Goal: Task Accomplishment & Management: Manage account settings

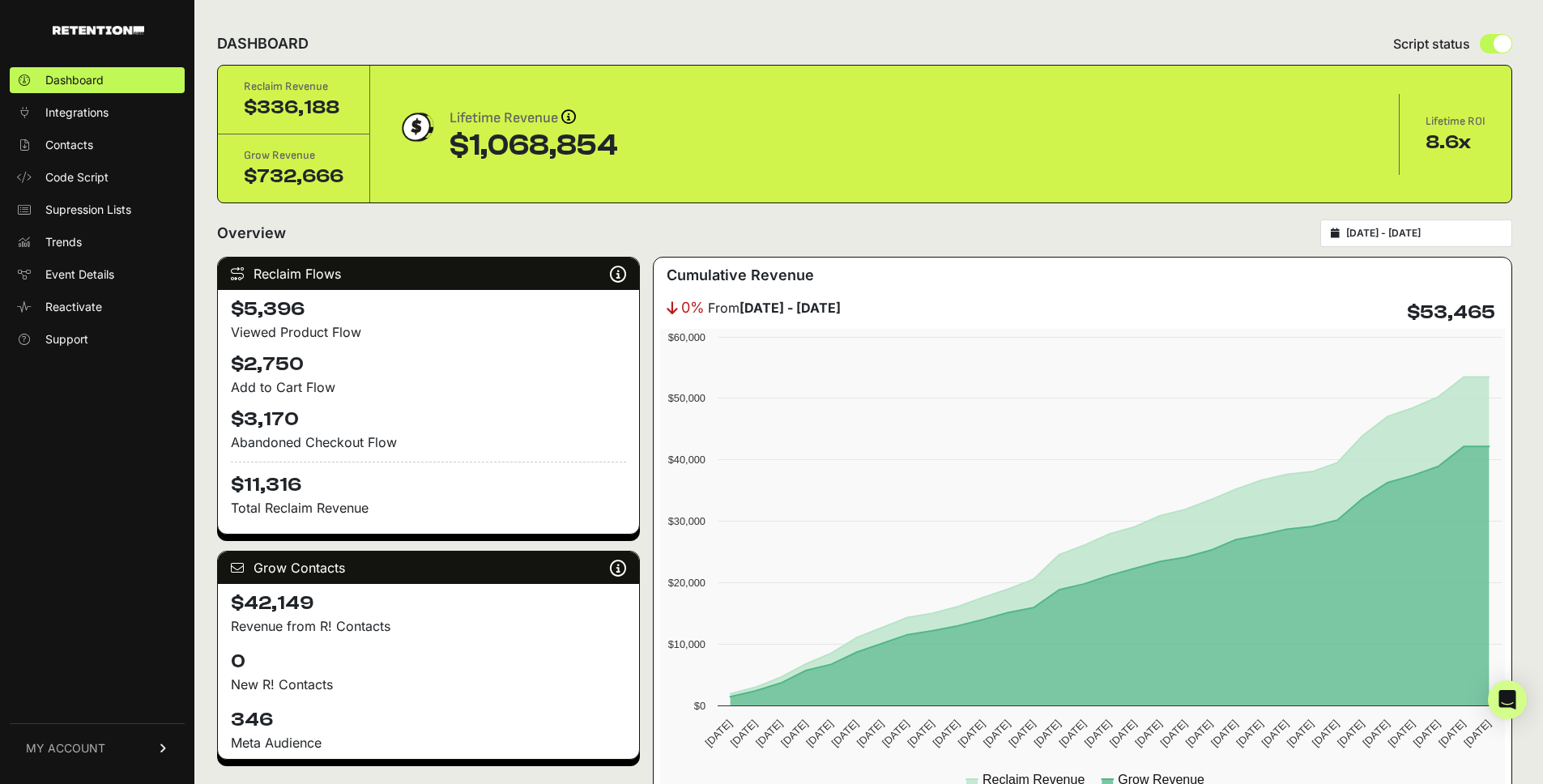
click at [93, 751] on span "MY ACCOUNT" at bounding box center [65, 747] width 79 height 16
click at [79, 692] on link "Billing" at bounding box center [98, 694] width 175 height 26
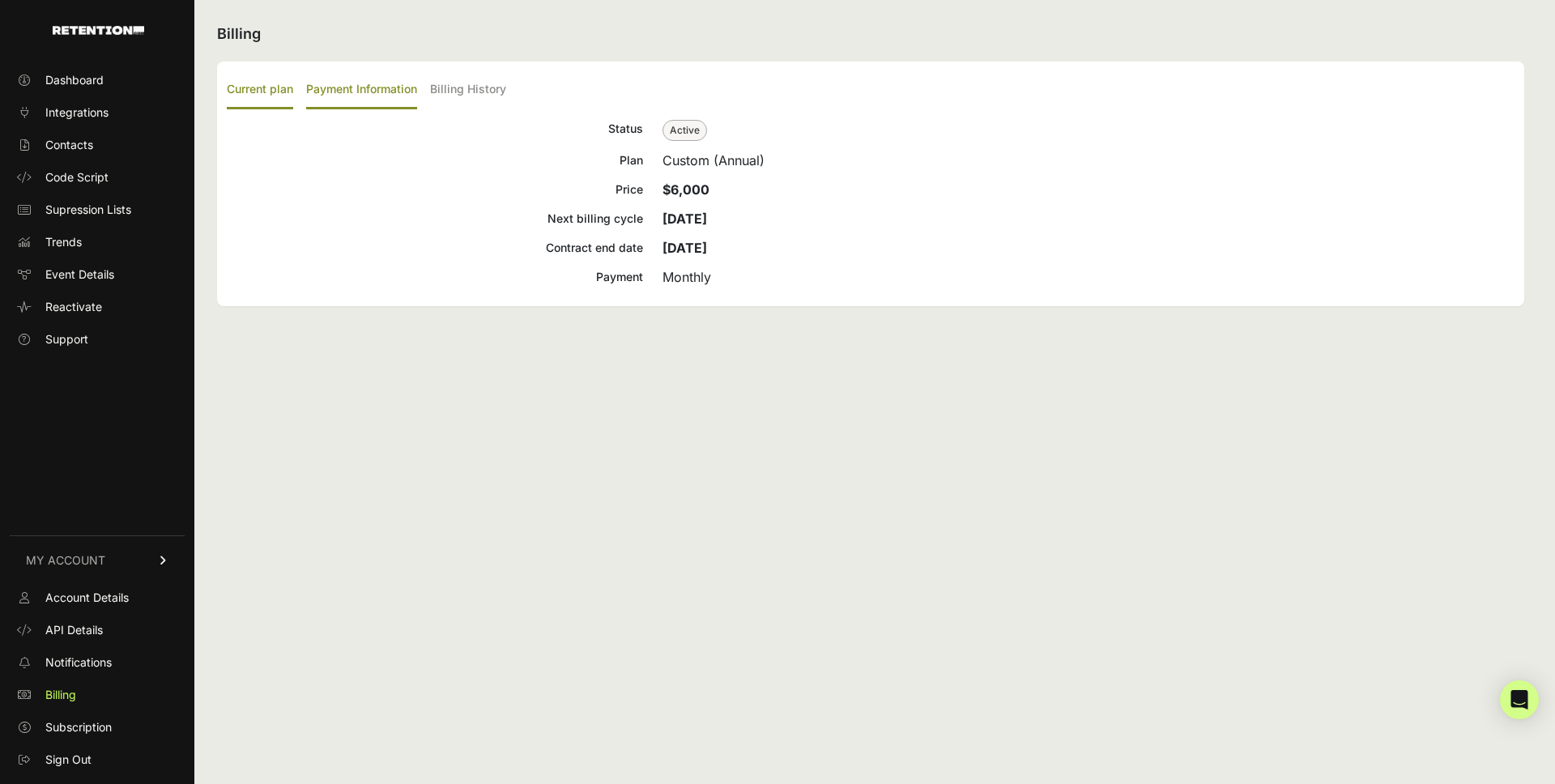
click at [344, 91] on label "Payment Information" at bounding box center [361, 90] width 111 height 38
click at [0, 0] on input "Payment Information" at bounding box center [0, 0] width 0 height 0
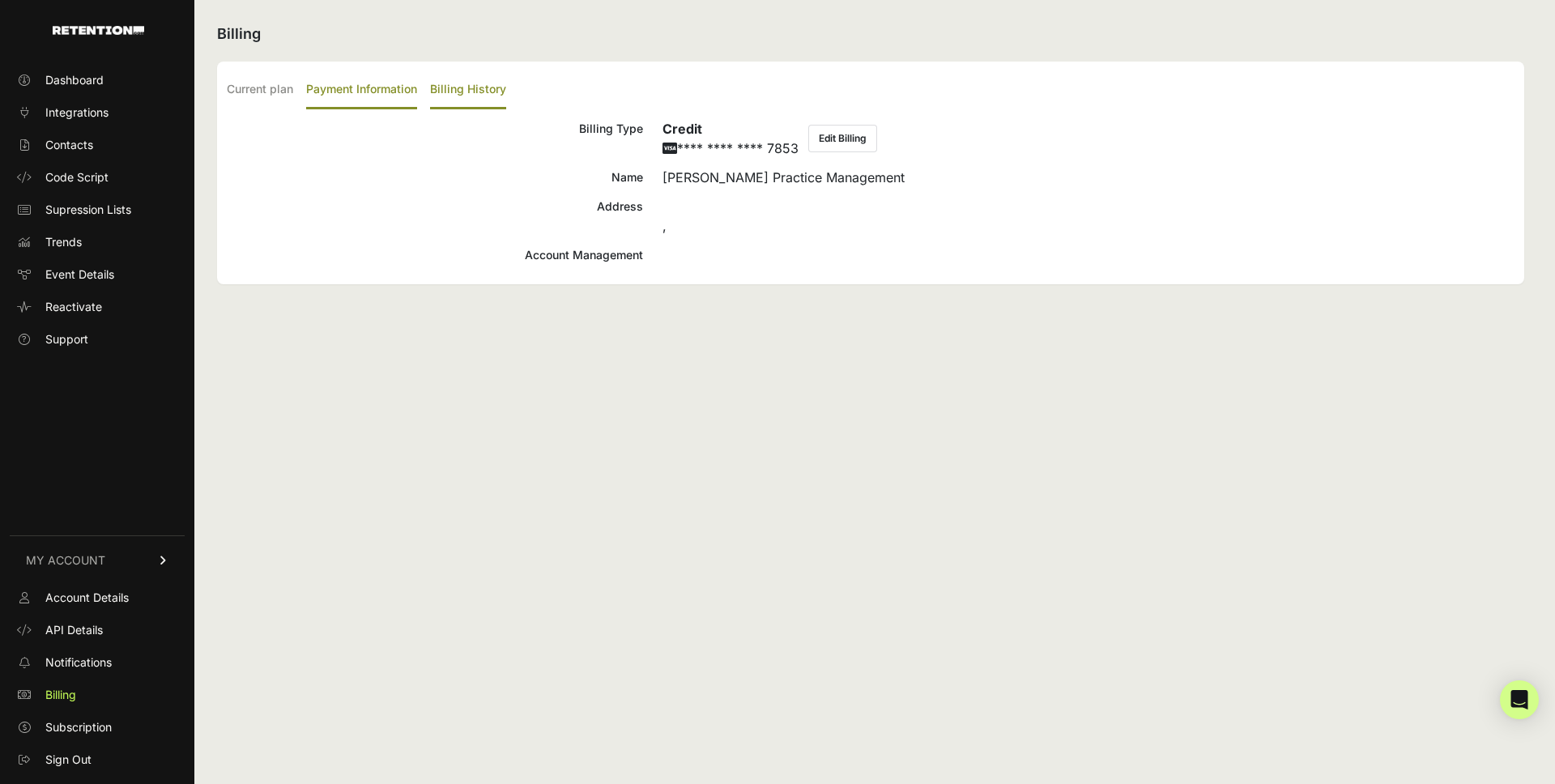
click at [460, 88] on label "Billing History" at bounding box center [468, 90] width 76 height 38
click at [0, 0] on input "Billing History" at bounding box center [0, 0] width 0 height 0
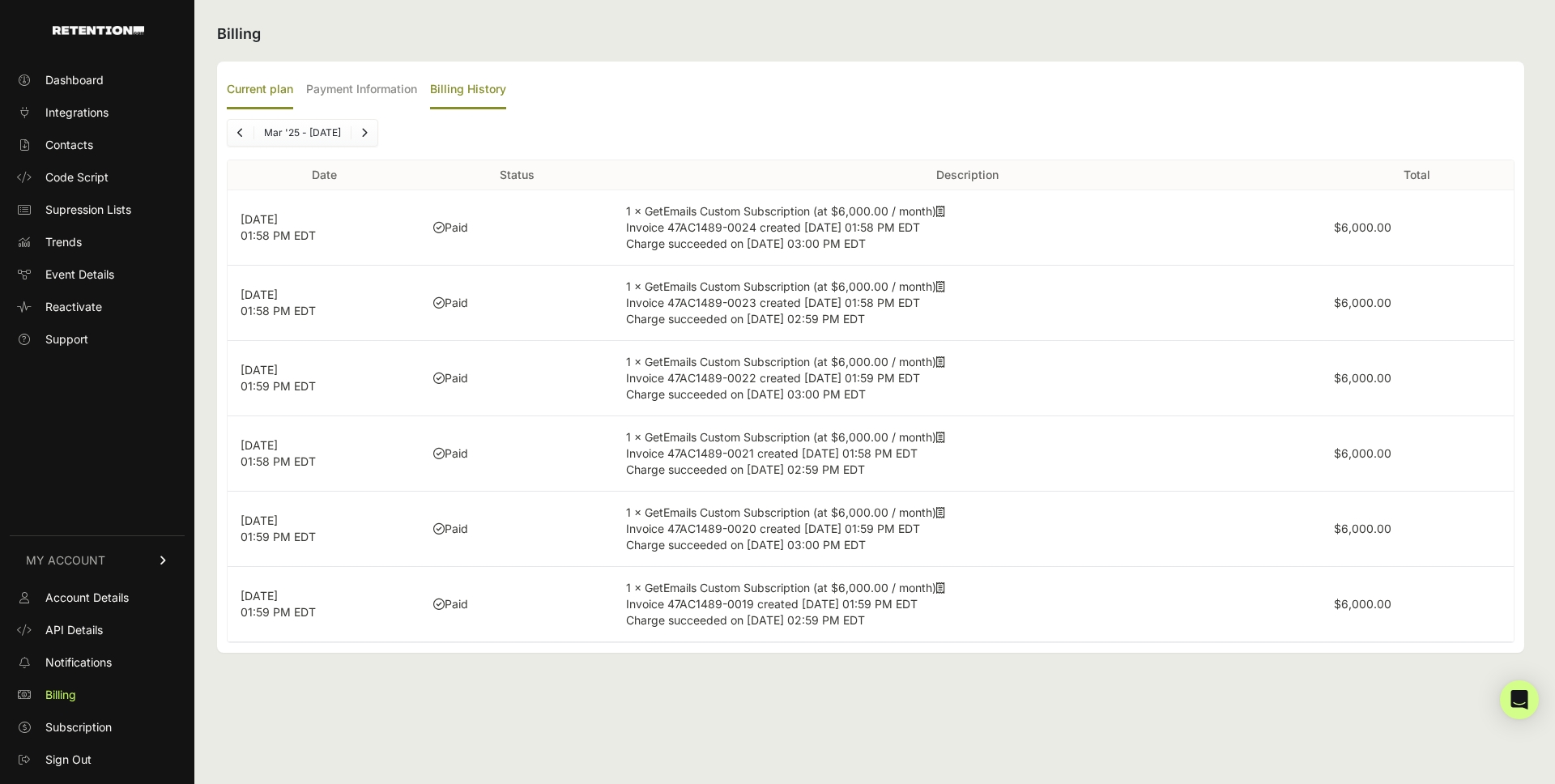
click at [242, 89] on label "Current plan" at bounding box center [260, 90] width 67 height 38
click at [0, 0] on input "Current plan" at bounding box center [0, 0] width 0 height 0
